Goal: Transaction & Acquisition: Purchase product/service

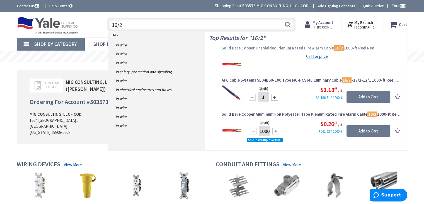
type input "16/2"
click at [264, 47] on span "Solid Bare Copper Unshielded Plenum Rated Fire Alarm Cable 16/2 1000-ft Reel Red" at bounding box center [312, 48] width 180 height 6
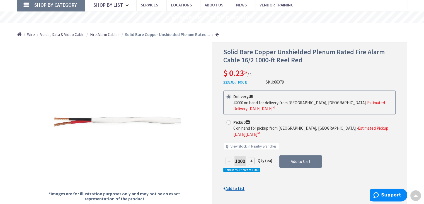
scroll to position [40, 0]
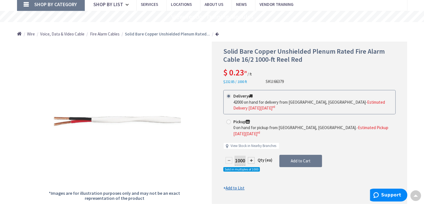
click at [229, 119] on span at bounding box center [229, 121] width 4 height 4
click at [229, 120] on input "Pickup 0 on hand for pickup from [GEOGRAPHIC_DATA], [GEOGRAPHIC_DATA]. - Estima…" at bounding box center [230, 122] width 4 height 4
radio input "true"
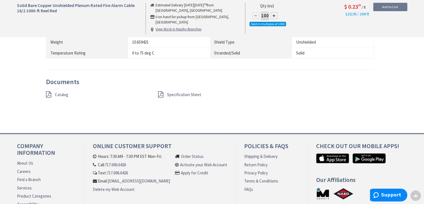
scroll to position [491, 0]
click at [184, 92] on span "Specification Sheet" at bounding box center [184, 94] width 34 height 5
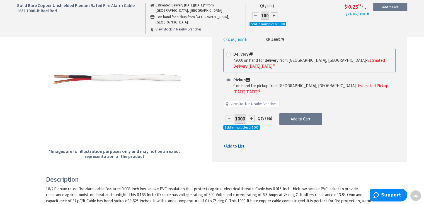
click at [306, 148] on div "Solid Bare Copper Unshielded Plenum Rated Fire Alarm Cable 16/2 1000-ft Reel Re…" at bounding box center [309, 81] width 195 height 162
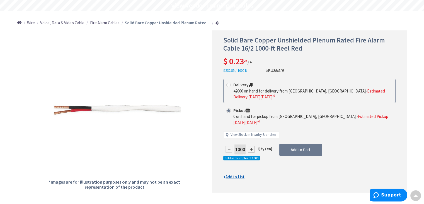
scroll to position [50, 0]
click at [304, 122] on div "Delivery 42000 on hand for delivery from Cranbury, NJ - Estimated Delivery on F…" at bounding box center [309, 111] width 172 height 65
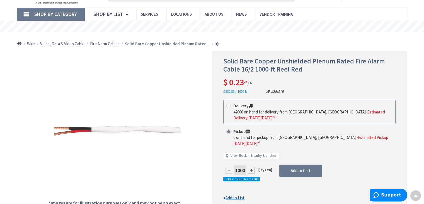
click at [230, 129] on input "Pickup 0 on hand for pickup from Newark, DE. - Estimated Pickup on Friday, Octo…" at bounding box center [230, 131] width 4 height 4
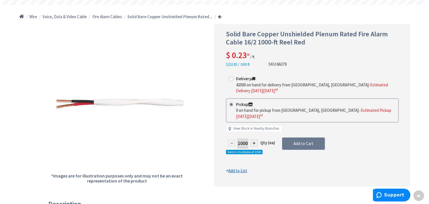
scroll to position [59, 0]
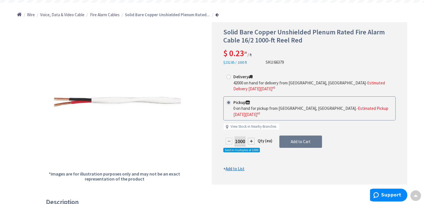
click at [257, 163] on div "Solid Bare Copper Unshielded Plenum Rated Fire Alarm Cable 16/2 1000-ft Reel Re…" at bounding box center [309, 103] width 195 height 162
click at [301, 139] on span "Add to Cart" at bounding box center [301, 141] width 20 height 5
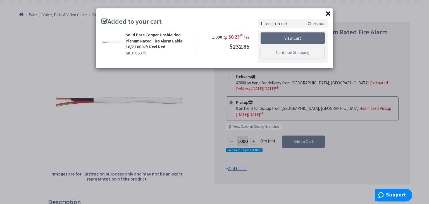
click at [298, 39] on link "View Cart" at bounding box center [292, 38] width 64 height 12
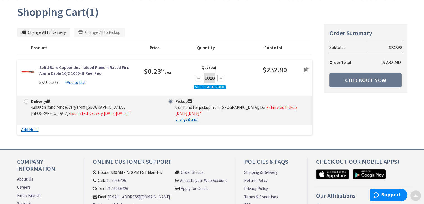
scroll to position [62, 0]
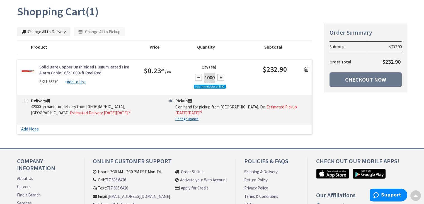
click at [184, 74] on div "$0.23 29 / ea" at bounding box center [164, 70] width 41 height 13
click at [299, 93] on div "Solid Bare Copper Unshielded Plenum Rated Fire Alarm Cable 16/2 1000-ft Reel Re…" at bounding box center [164, 79] width 295 height 31
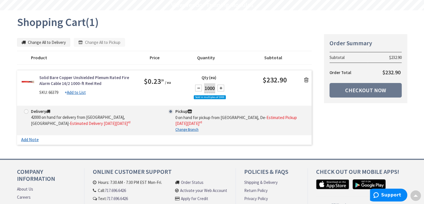
scroll to position [50, 0]
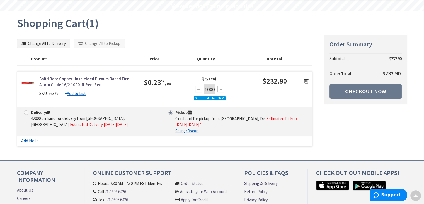
click at [279, 99] on div "Solid Bare Copper Unshielded Plenum Rated Fire Alarm Cable 16/2 1000-ft Reel Re…" at bounding box center [164, 91] width 295 height 31
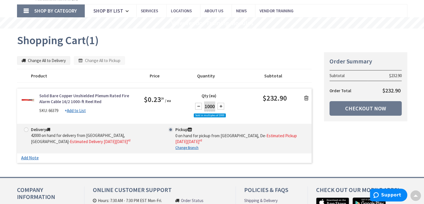
scroll to position [33, 0]
click at [252, 77] on div "Quantity" at bounding box center [228, 76] width 71 height 6
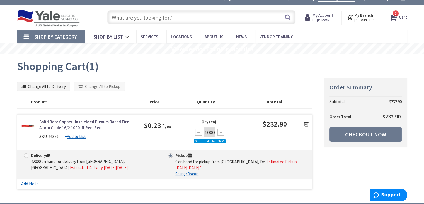
scroll to position [9, 0]
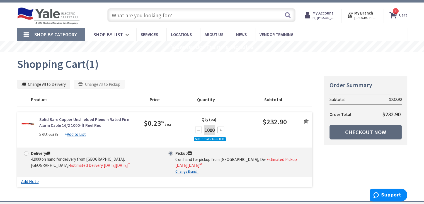
click at [359, 130] on link "Checkout Now" at bounding box center [366, 132] width 72 height 15
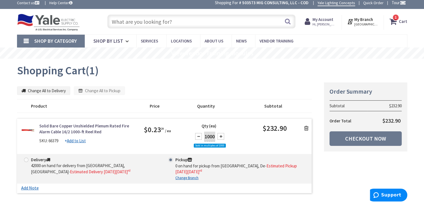
scroll to position [4, 0]
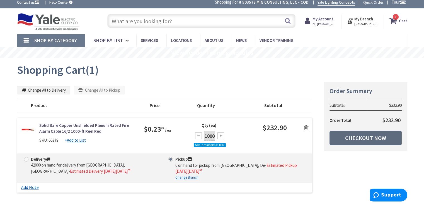
click at [358, 134] on link "Checkout Now" at bounding box center [366, 138] width 72 height 15
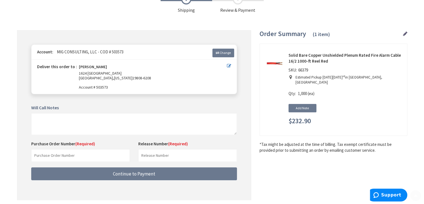
scroll to position [38, 0]
click at [64, 152] on input "text" at bounding box center [80, 155] width 99 height 13
type input "HOTEL LOBBY"
click at [184, 158] on input "text" at bounding box center [187, 155] width 99 height 13
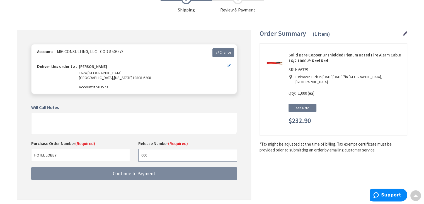
type input "000"
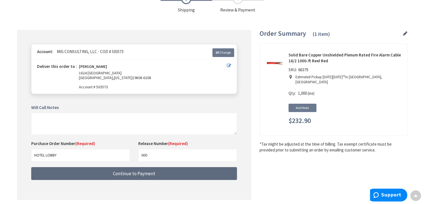
click at [147, 173] on span "Continue to Payment" at bounding box center [134, 173] width 42 height 6
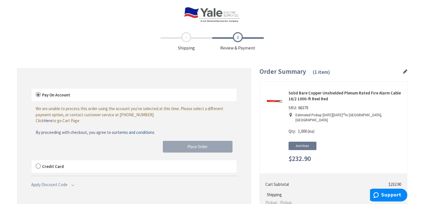
scroll to position [32, 0]
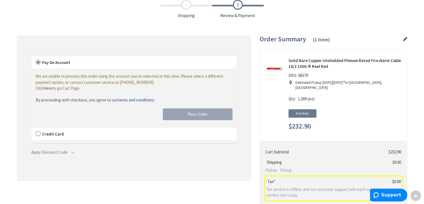
click at [42, 132] on span "Credit Card" at bounding box center [53, 133] width 22 height 5
click at [32, 129] on input "Credit Card" at bounding box center [32, 129] width 0 height 0
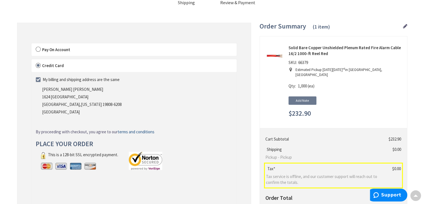
scroll to position [45, 0]
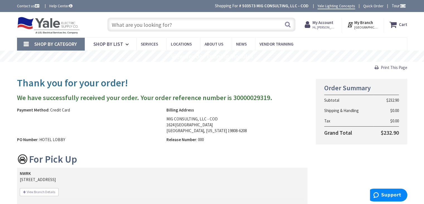
click at [21, 21] on img at bounding box center [48, 25] width 63 height 17
